Goal: Task Accomplishment & Management: Complete application form

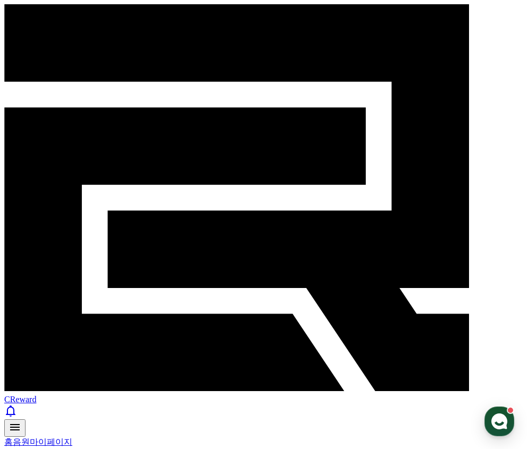
select select "**********"
drag, startPoint x: 0, startPoint y: 0, endPoint x: 377, endPoint y: 217, distance: 435.6
drag, startPoint x: 388, startPoint y: 302, endPoint x: 194, endPoint y: 22, distance: 340.8
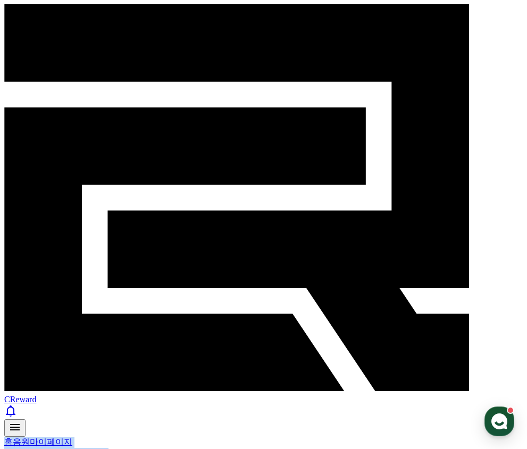
click at [194, 22] on div "CReward" at bounding box center [263, 220] width 518 height 433
drag, startPoint x: 194, startPoint y: 22, endPoint x: 377, endPoint y: 306, distance: 338.0
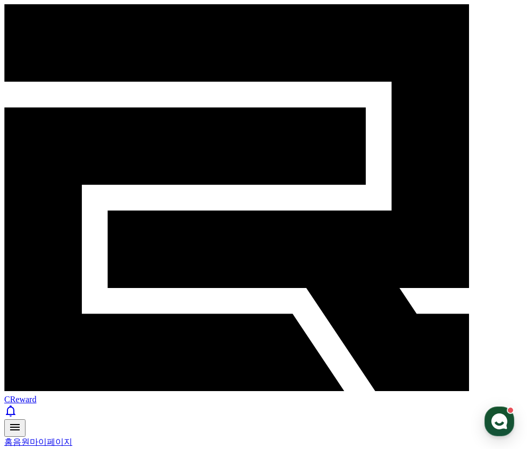
drag, startPoint x: 382, startPoint y: 313, endPoint x: 208, endPoint y: 51, distance: 314.2
click at [207, 437] on div "홈 음원 마이페이지" at bounding box center [263, 442] width 518 height 11
drag, startPoint x: 207, startPoint y: 49, endPoint x: 393, endPoint y: 341, distance: 345.7
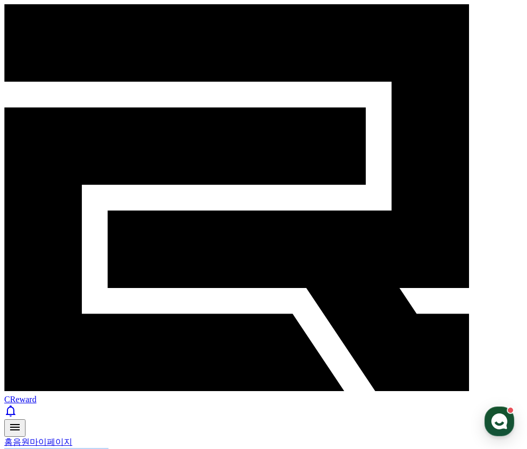
click at [47, 449] on link "채널" at bounding box center [38, 453] width 17 height 9
drag, startPoint x: 252, startPoint y: 164, endPoint x: 312, endPoint y: 171, distance: 60.5
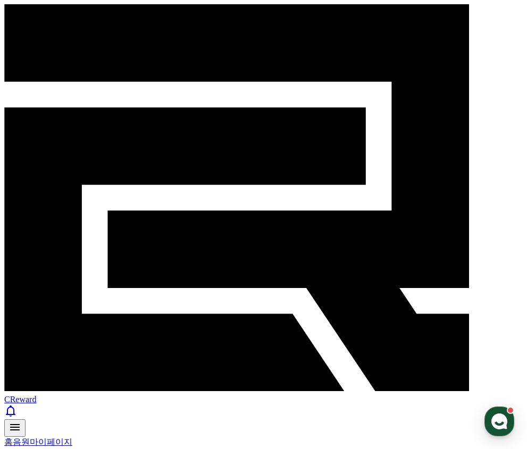
drag, startPoint x: 369, startPoint y: 223, endPoint x: 257, endPoint y: 58, distance: 199.2
click at [257, 448] on div "프로필 채널 정산서 출금 알림" at bounding box center [263, 453] width 518 height 11
drag, startPoint x: 243, startPoint y: 42, endPoint x: 342, endPoint y: 193, distance: 180.2
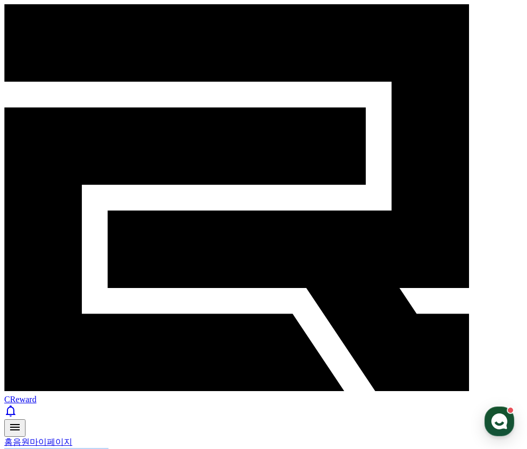
select select "**********"
click at [30, 438] on link "음원" at bounding box center [21, 442] width 17 height 9
click at [72, 449] on link "음원" at bounding box center [63, 453] width 17 height 9
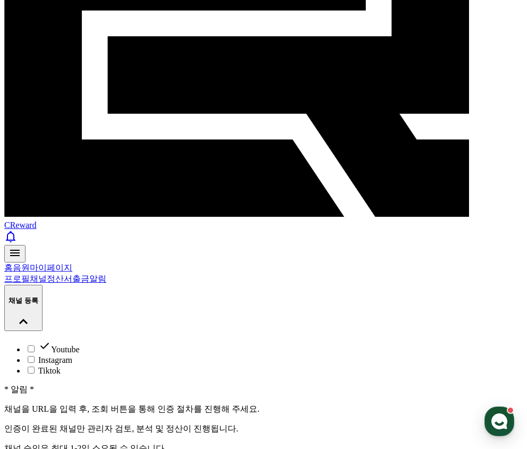
scroll to position [176, 0]
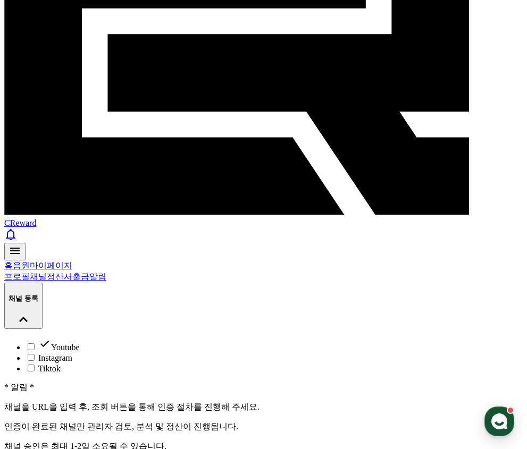
drag, startPoint x: 252, startPoint y: 139, endPoint x: 256, endPoint y: 132, distance: 7.8
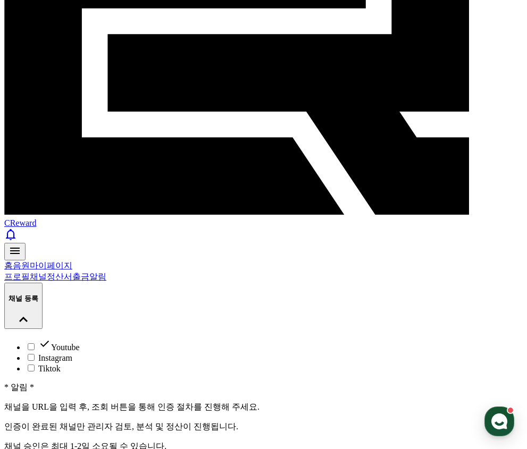
paste input "**********"
type input "**********"
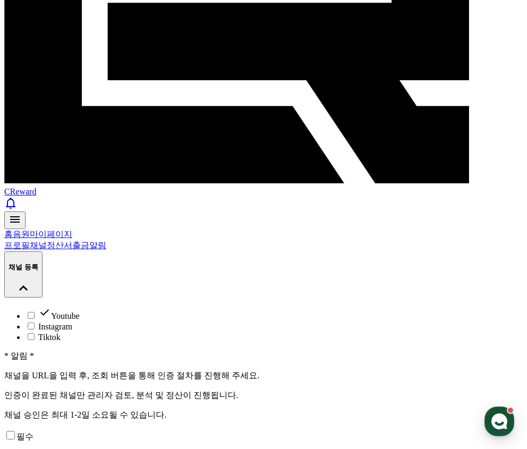
scroll to position [206, 0]
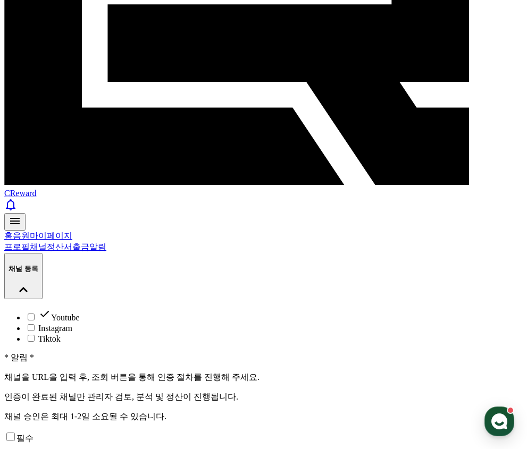
click at [437, 431] on div "필수 * 유튜브 정책 위반 시 수익 정산이 제외될 수 있습니다." at bounding box center [263, 447] width 518 height 33
click at [401, 431] on div "필수 * 유튜브 정책 위반 시 수익 정산이 제외될 수 있습니다." at bounding box center [263, 447] width 518 height 33
click at [399, 431] on div "필수 * 유튜브 정책 위반 시 수익 정산이 제외될 수 있습니다." at bounding box center [263, 447] width 518 height 33
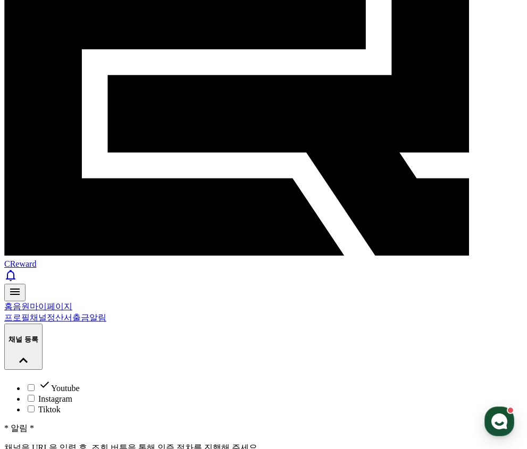
scroll to position [213, 0]
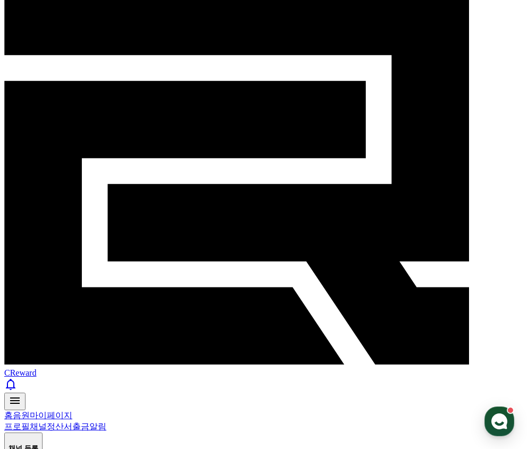
scroll to position [106, 0]
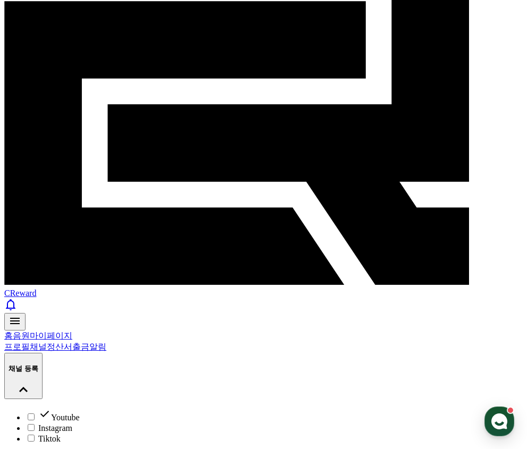
click at [419, 408] on ul "Youtube Instagram Tiktok" at bounding box center [263, 426] width 518 height 36
click at [413, 408] on ul "Youtube Instagram Tiktok" at bounding box center [263, 426] width 518 height 36
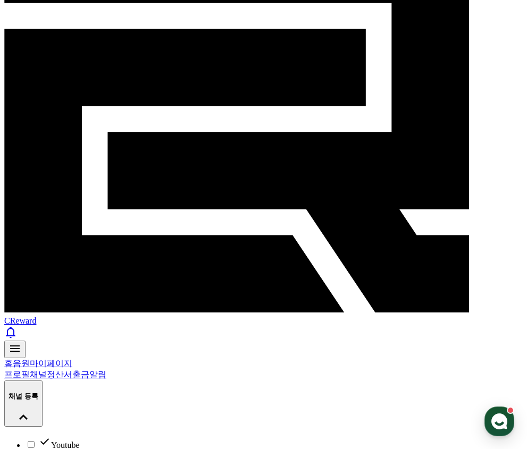
scroll to position [0, 0]
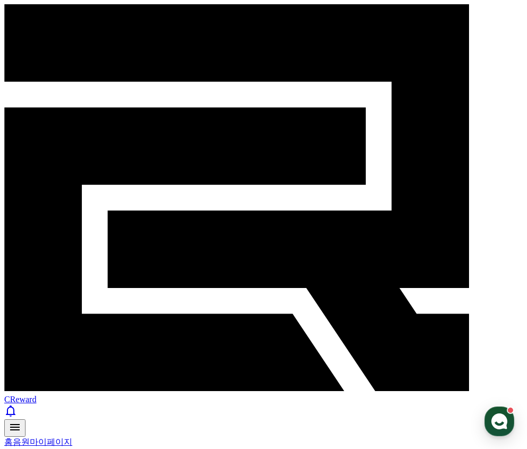
drag, startPoint x: 136, startPoint y: 153, endPoint x: 242, endPoint y: 177, distance: 109.6
drag, startPoint x: 187, startPoint y: 157, endPoint x: 224, endPoint y: 195, distance: 53.4
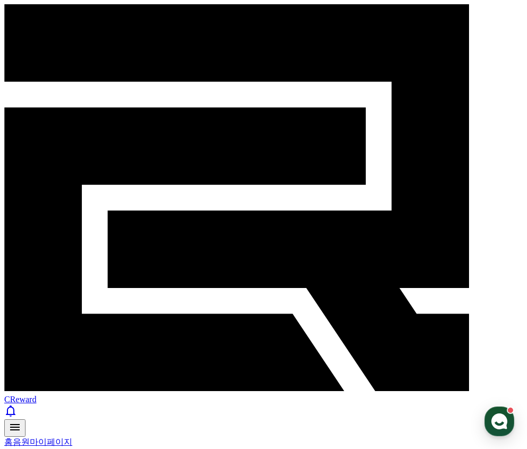
drag, startPoint x: 223, startPoint y: 195, endPoint x: 55, endPoint y: 148, distance: 174.4
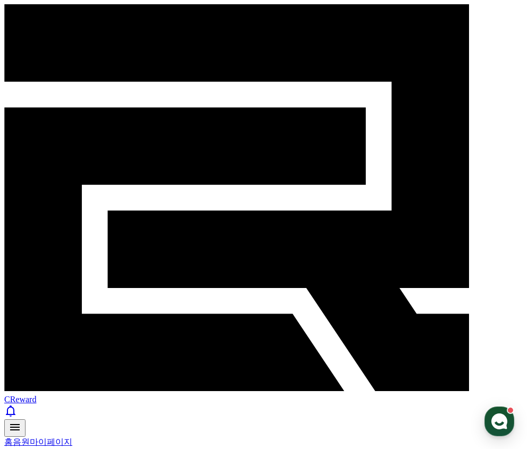
drag, startPoint x: 55, startPoint y: 148, endPoint x: 185, endPoint y: 211, distance: 144.1
click at [30, 438] on link "음원" at bounding box center [21, 442] width 17 height 9
click at [72, 449] on link "음원" at bounding box center [63, 453] width 17 height 9
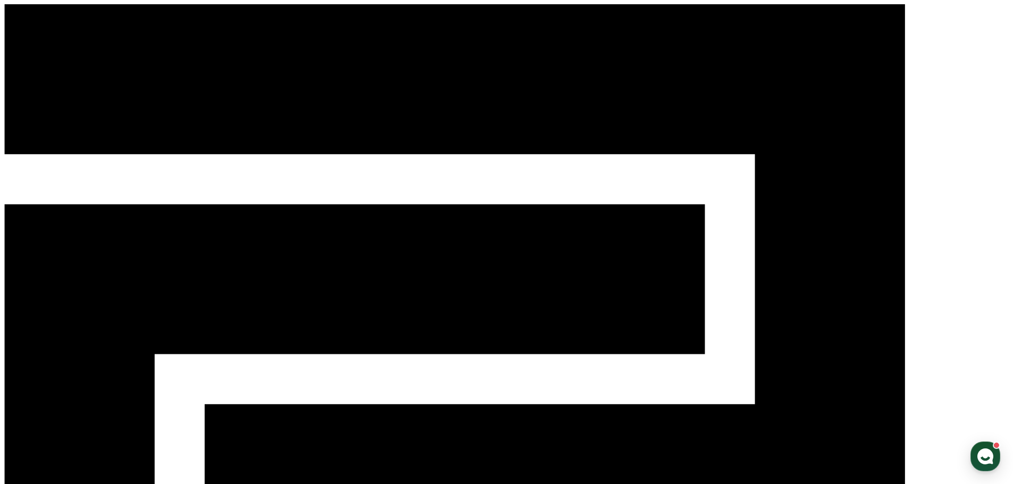
type input "*"
type input "**********"
drag, startPoint x: 586, startPoint y: 275, endPoint x: 484, endPoint y: 149, distance: 161.4
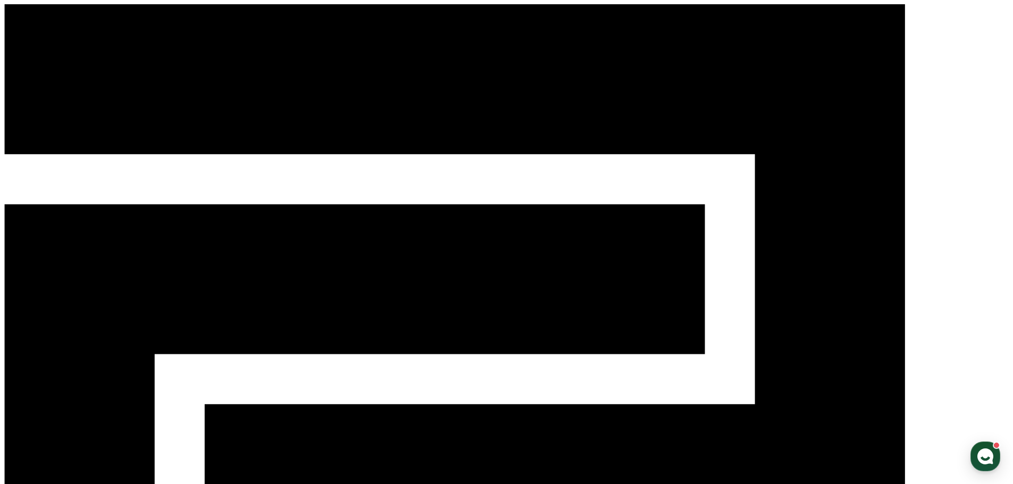
drag, startPoint x: 484, startPoint y: 149, endPoint x: 535, endPoint y: 291, distance: 150.8
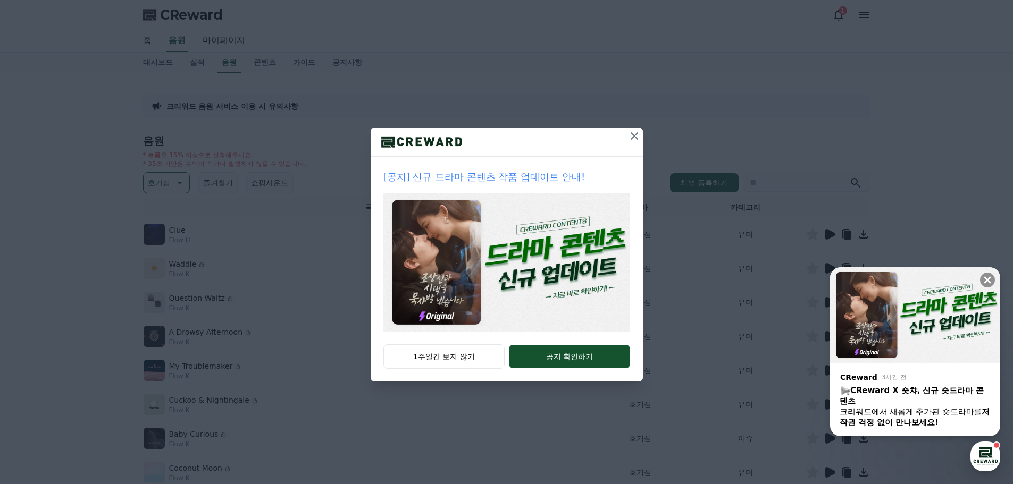
click at [636, 134] on icon at bounding box center [633, 135] width 7 height 7
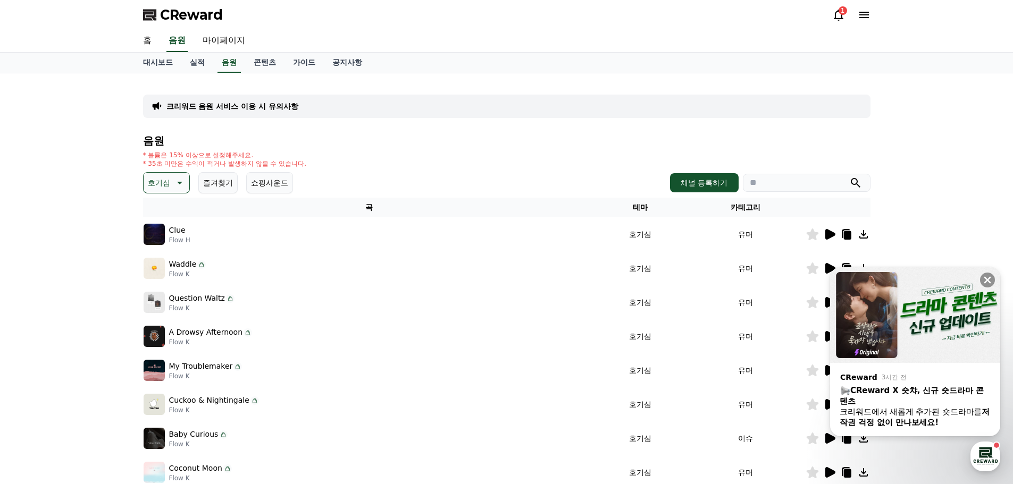
click at [826, 236] on icon at bounding box center [830, 234] width 10 height 11
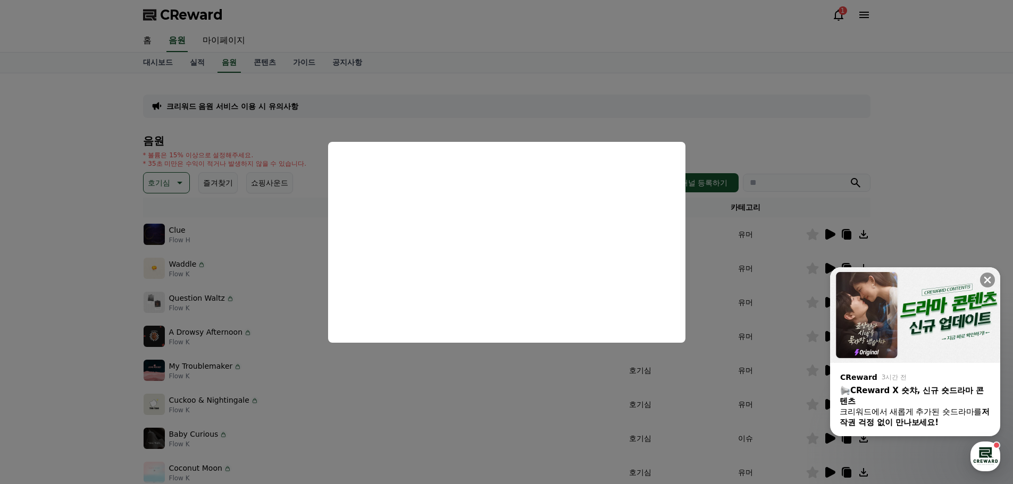
click at [561, 115] on button "close modal" at bounding box center [506, 242] width 1013 height 484
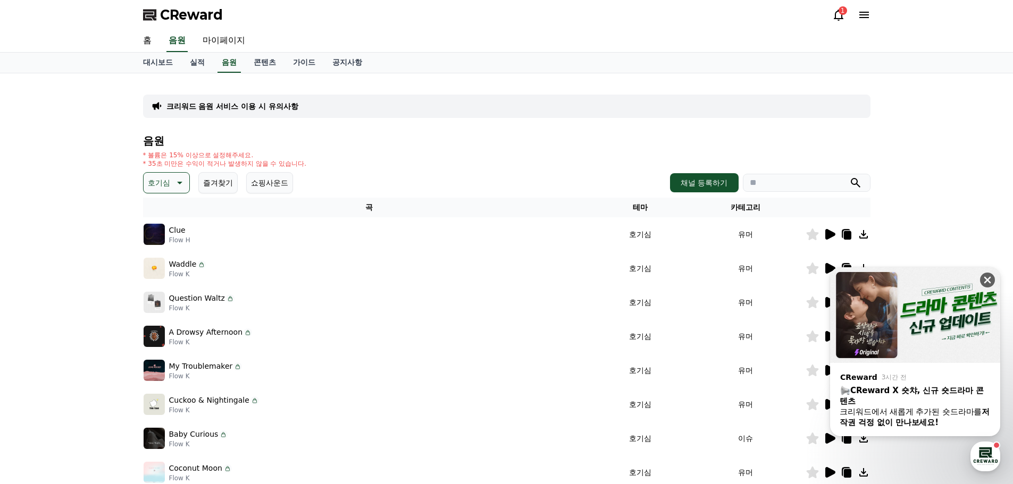
click at [986, 282] on icon at bounding box center [987, 280] width 7 height 7
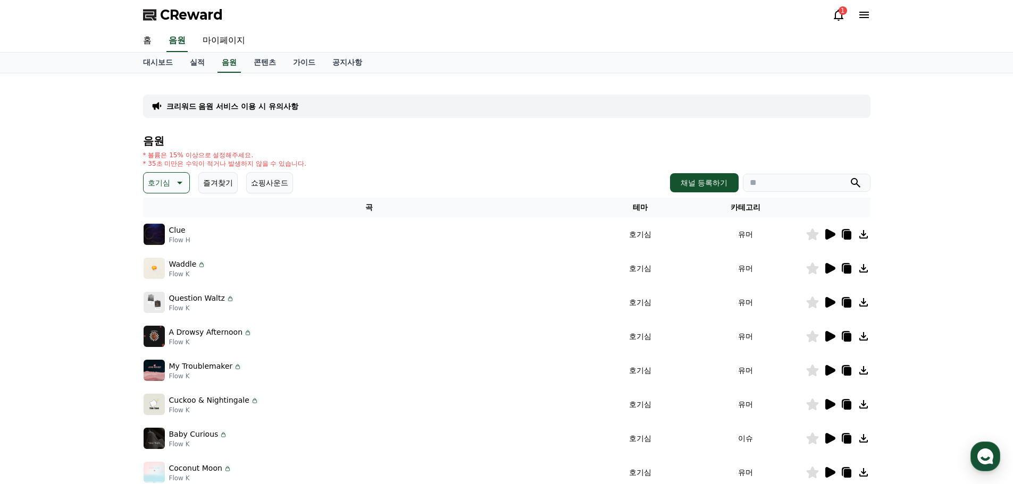
click at [831, 269] on icon at bounding box center [830, 268] width 10 height 11
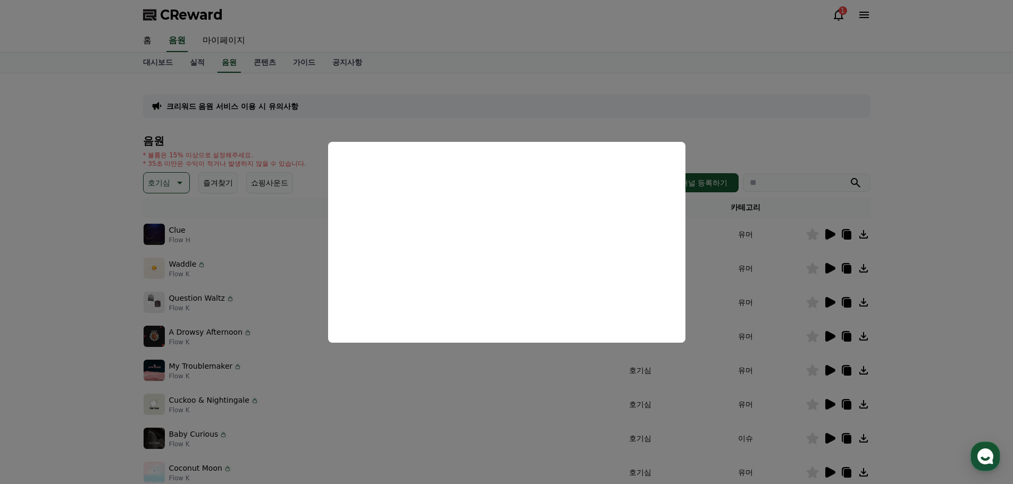
click at [791, 277] on button "close modal" at bounding box center [506, 242] width 1013 height 484
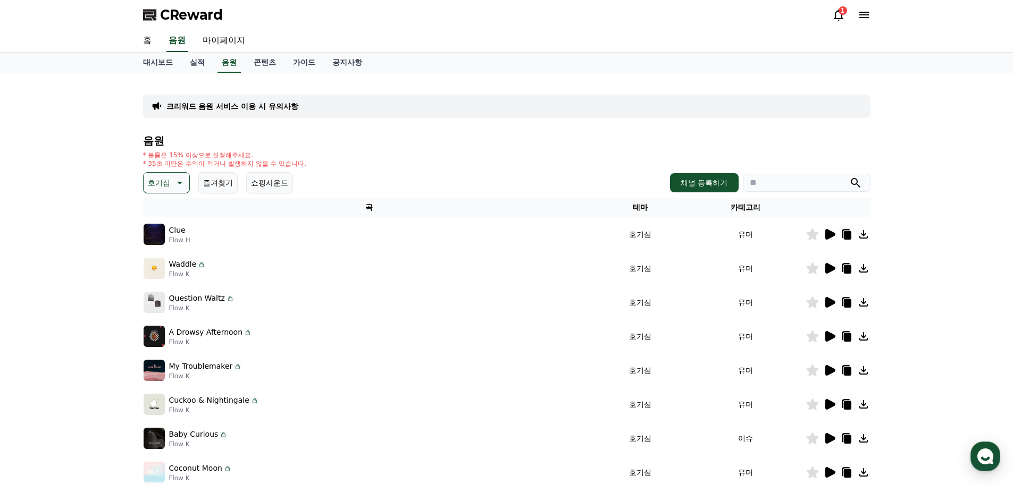
click at [184, 182] on icon at bounding box center [178, 182] width 13 height 13
click at [167, 235] on button "환상적인" at bounding box center [164, 238] width 38 height 23
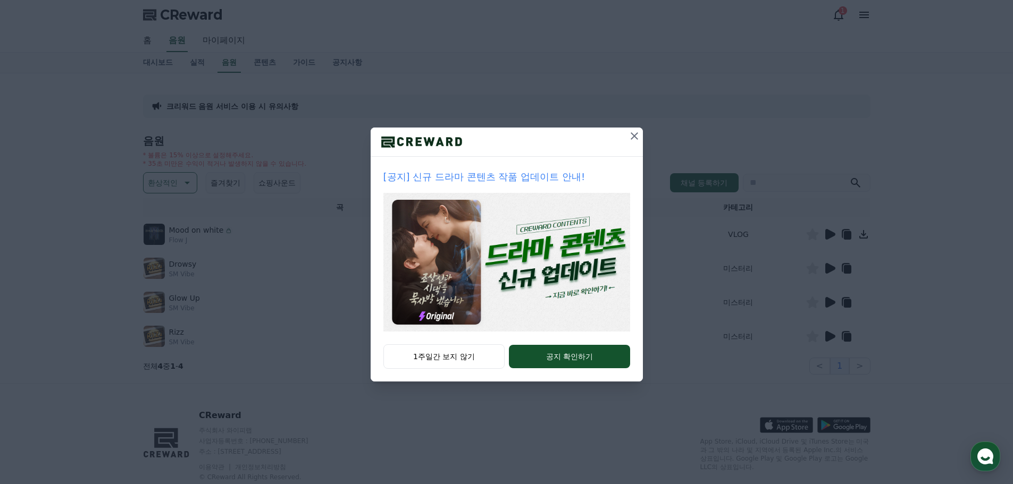
click at [635, 138] on icon at bounding box center [634, 136] width 13 height 13
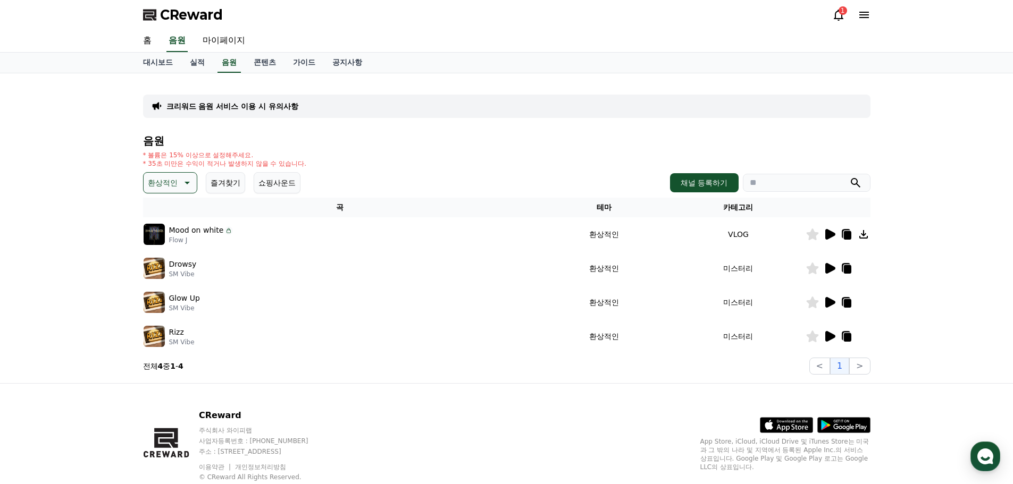
click at [196, 232] on p "Mood on white" at bounding box center [196, 230] width 55 height 11
click at [861, 235] on icon at bounding box center [863, 234] width 13 height 13
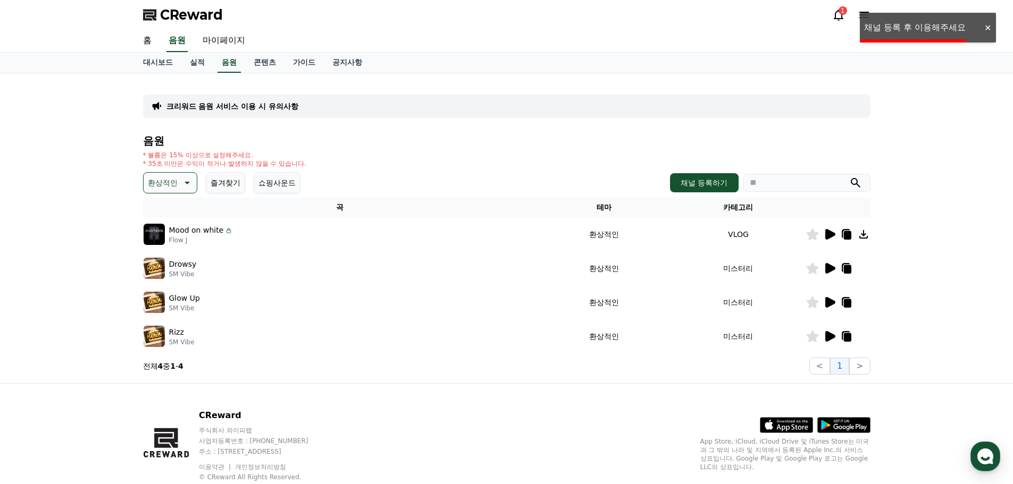
click at [829, 234] on icon at bounding box center [830, 234] width 10 height 11
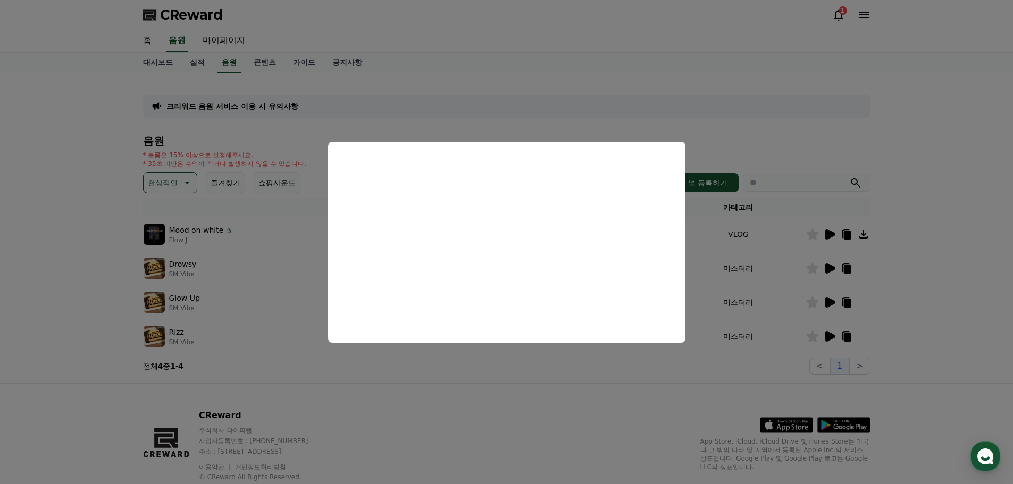
click at [522, 379] on button "close modal" at bounding box center [506, 242] width 1013 height 484
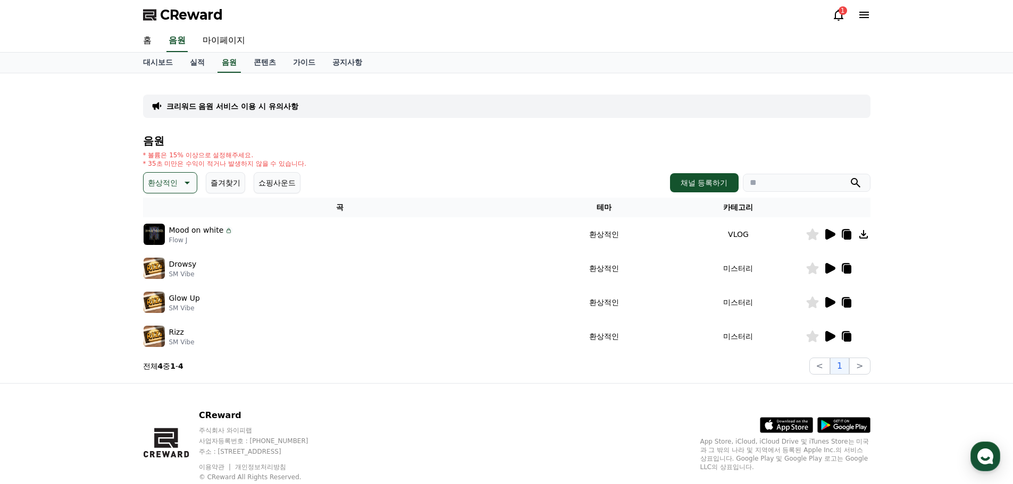
click at [828, 265] on icon at bounding box center [830, 268] width 10 height 11
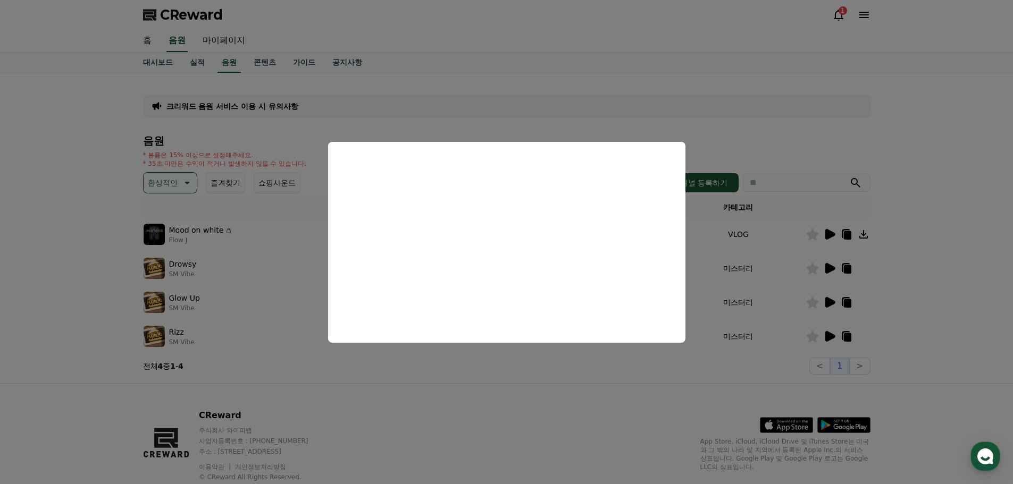
click at [672, 360] on button "close modal" at bounding box center [506, 242] width 1013 height 484
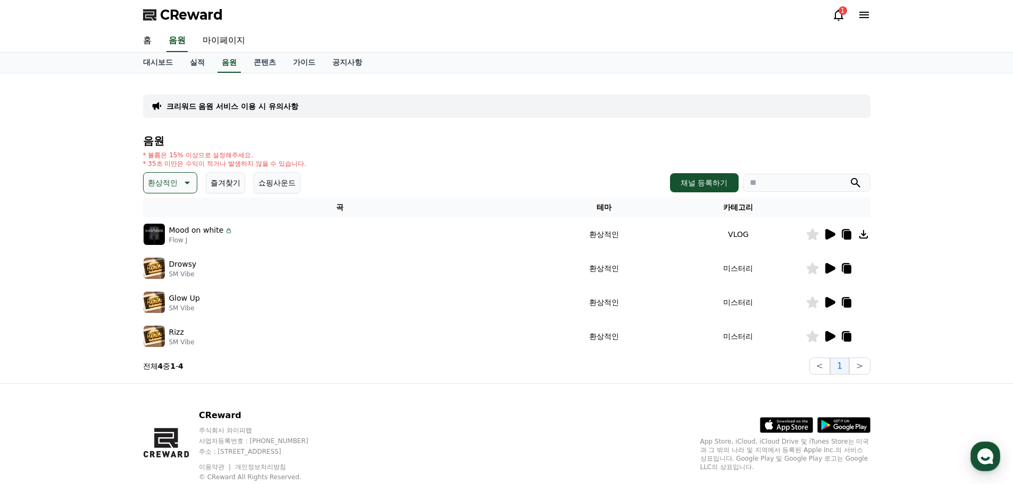
click at [828, 231] on icon at bounding box center [830, 234] width 10 height 11
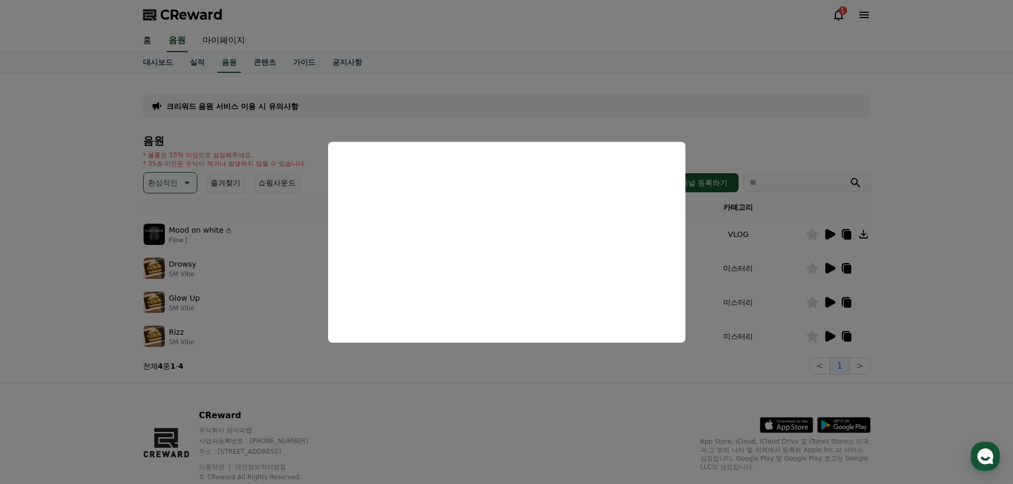
click at [588, 368] on button "close modal" at bounding box center [506, 242] width 1013 height 484
